Goal: Information Seeking & Learning: Understand process/instructions

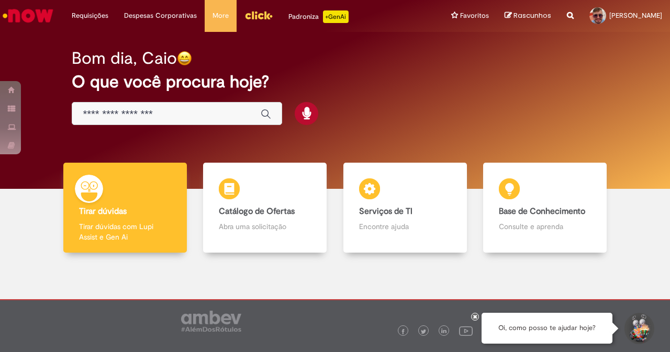
click at [193, 118] on input "Basta digitar aqui" at bounding box center [166, 114] width 167 height 12
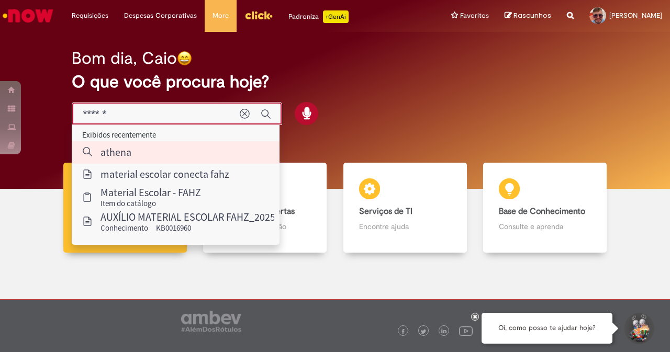
type input "*"
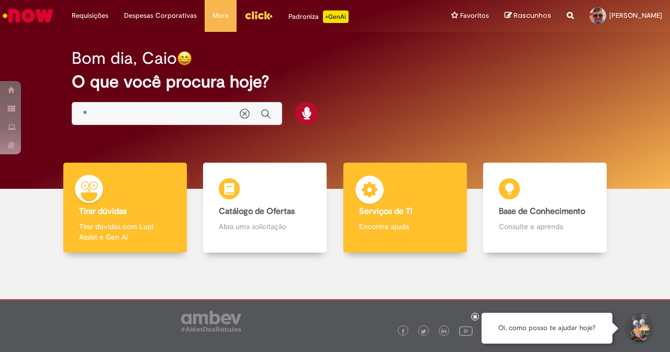
click at [367, 207] on main "Now Bom dia, Caio O que você procura hoje? Tirar dúvidas Tirar dúvidas Tirar dú…" at bounding box center [335, 171] width 670 height 278
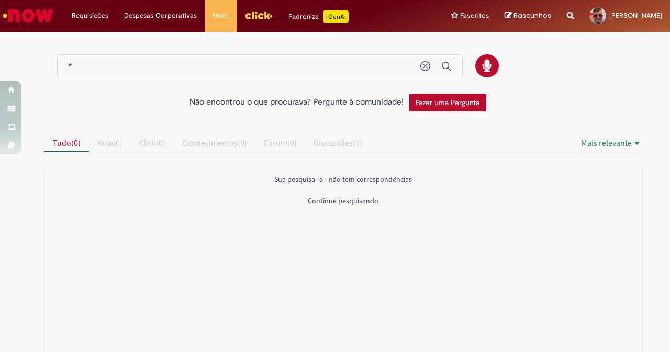
click at [214, 62] on input "*" at bounding box center [239, 67] width 342 height 12
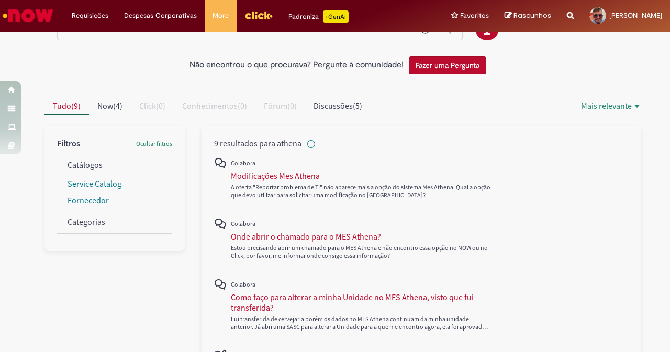
scroll to position [52, 0]
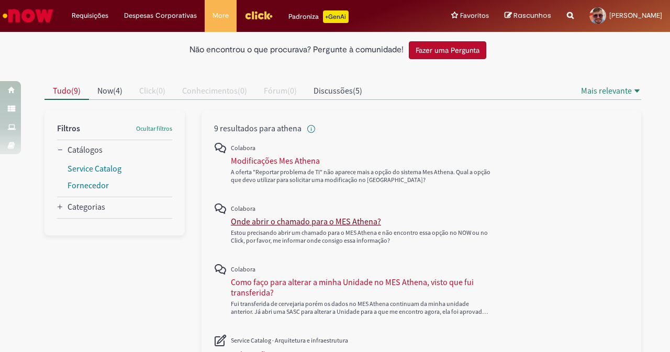
type input "******"
click at [314, 223] on div "Onde abrir o chamado para o MES Athena?" at bounding box center [306, 221] width 150 height 10
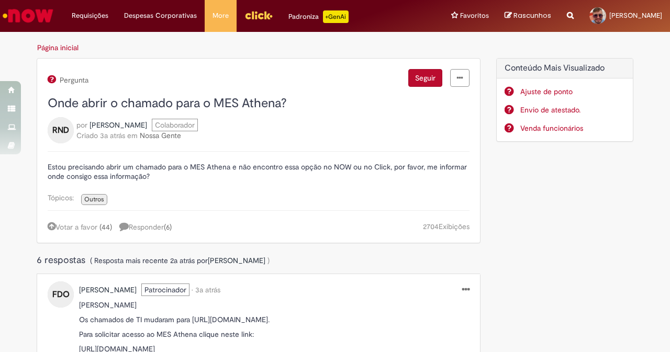
click at [28, 15] on img "Ir para a Homepage" at bounding box center [28, 15] width 54 height 21
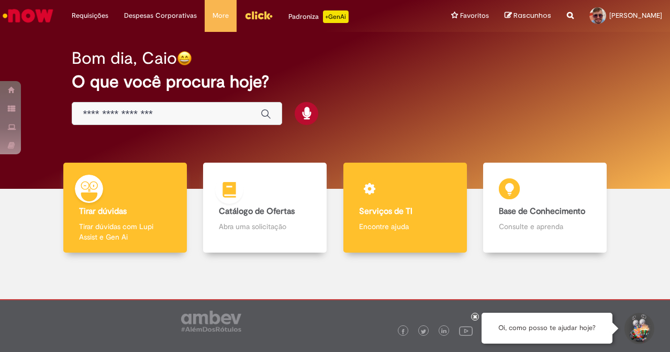
click at [446, 194] on div "Serviços de TI Serviços de TI Encontre ajuda" at bounding box center [404, 208] width 123 height 91
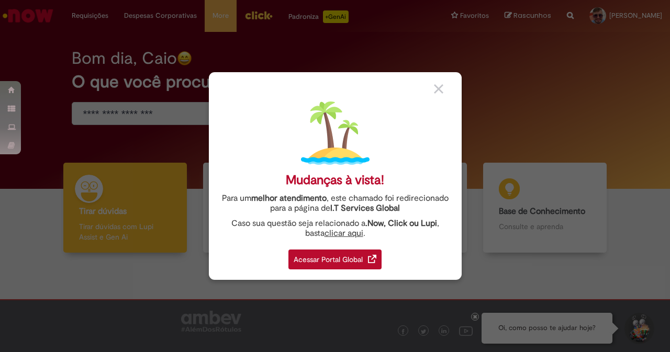
click at [331, 260] on div "Acessar Portal Global" at bounding box center [334, 260] width 93 height 20
